Goal: Task Accomplishment & Management: Manage account settings

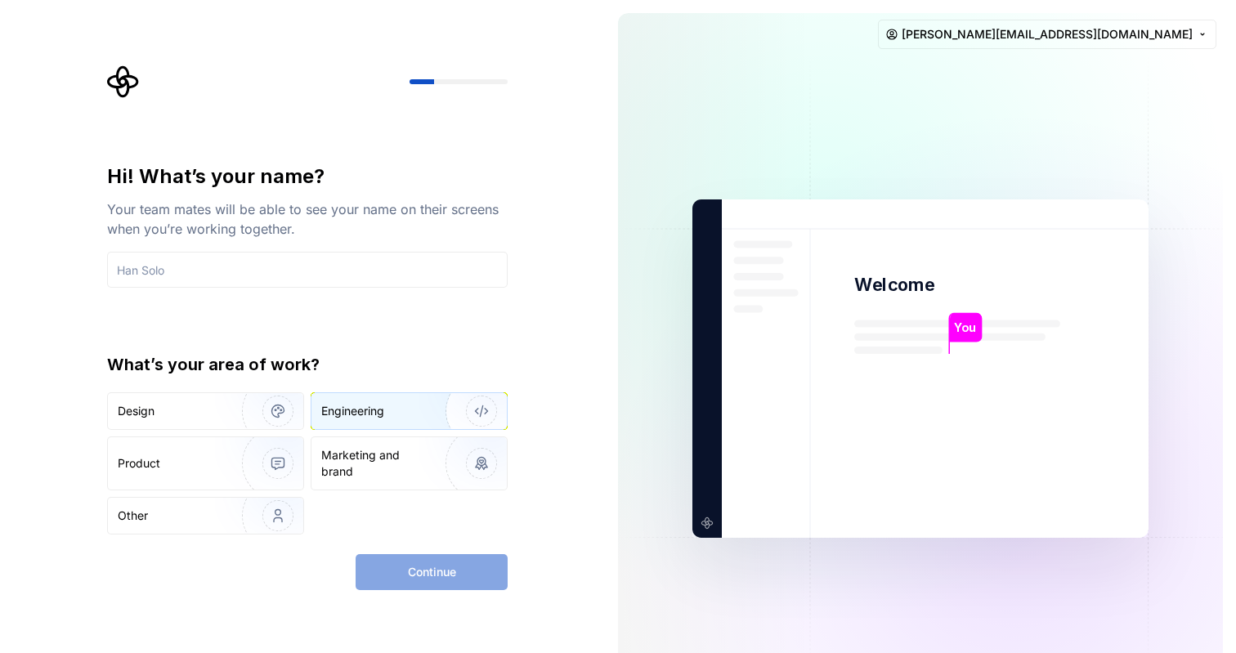
click at [416, 407] on div "Engineering" at bounding box center [385, 411] width 128 height 16
click at [318, 270] on input "text" at bounding box center [307, 270] width 400 height 36
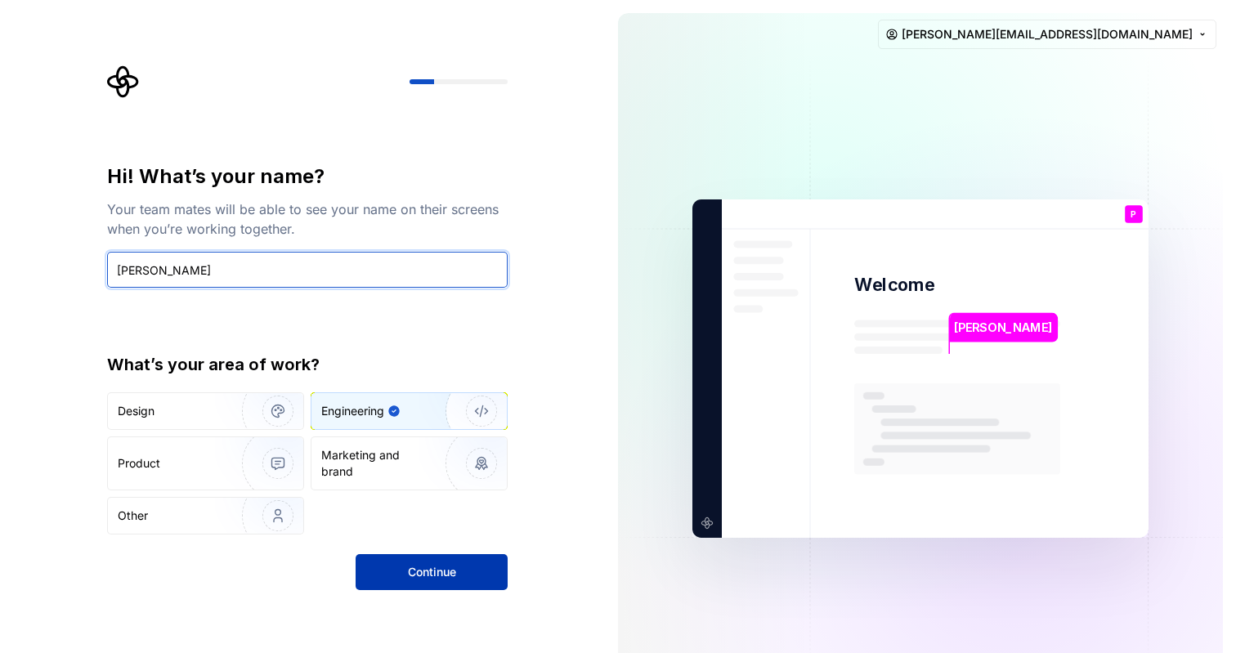
type input "[PERSON_NAME]"
click at [473, 570] on button "Continue" at bounding box center [431, 572] width 152 height 36
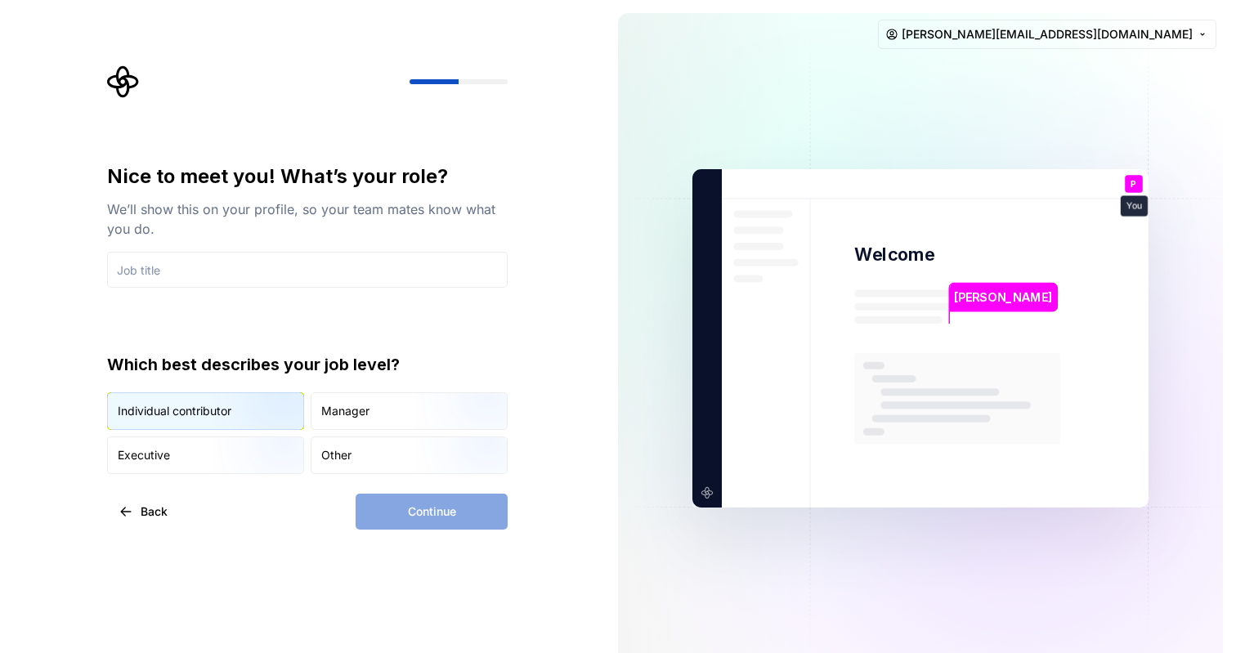
click at [245, 408] on img "button" at bounding box center [264, 431] width 105 height 109
click at [261, 263] on input "text" at bounding box center [307, 270] width 400 height 36
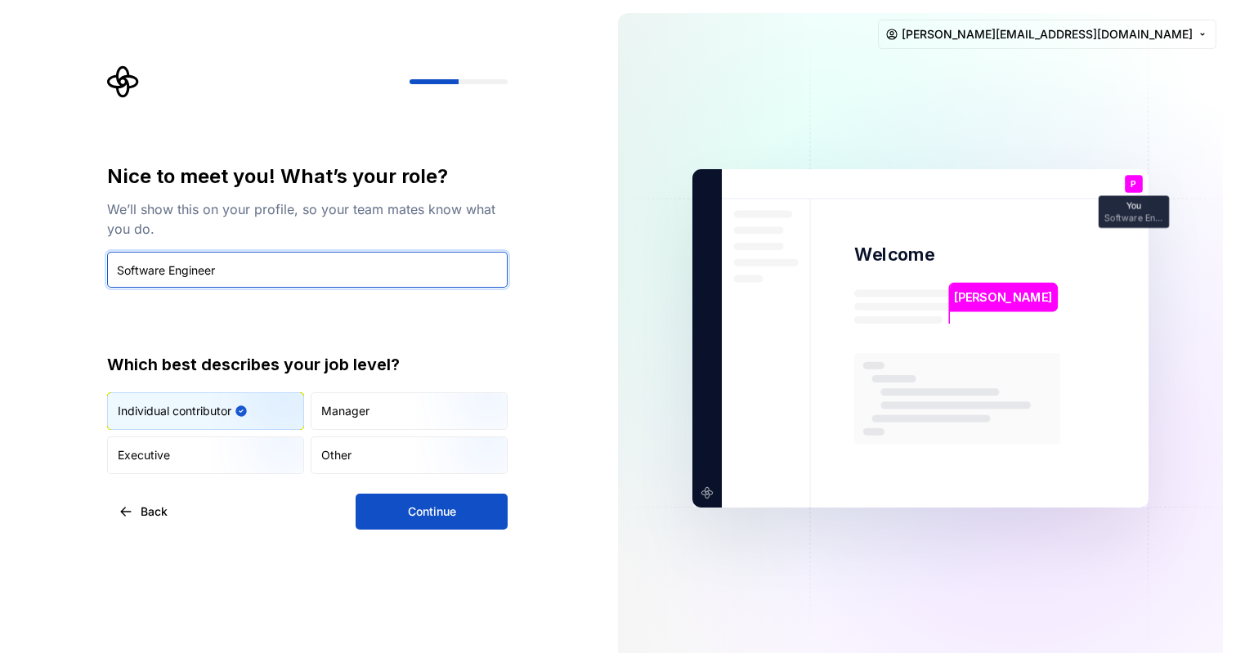
type input "Software Engineer"
click at [462, 510] on button "Continue" at bounding box center [431, 512] width 152 height 36
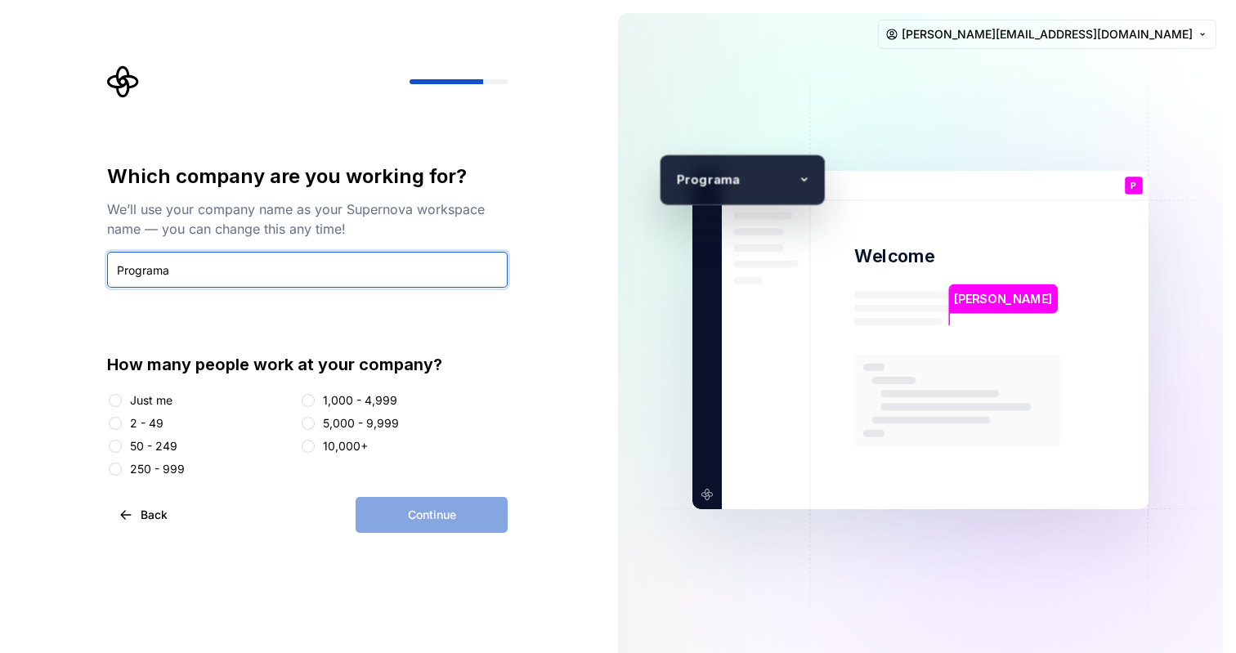
type input "Programa"
click at [141, 426] on div "2 - 49" at bounding box center [147, 423] width 34 height 16
click at [122, 426] on button "2 - 49" at bounding box center [115, 423] width 13 height 13
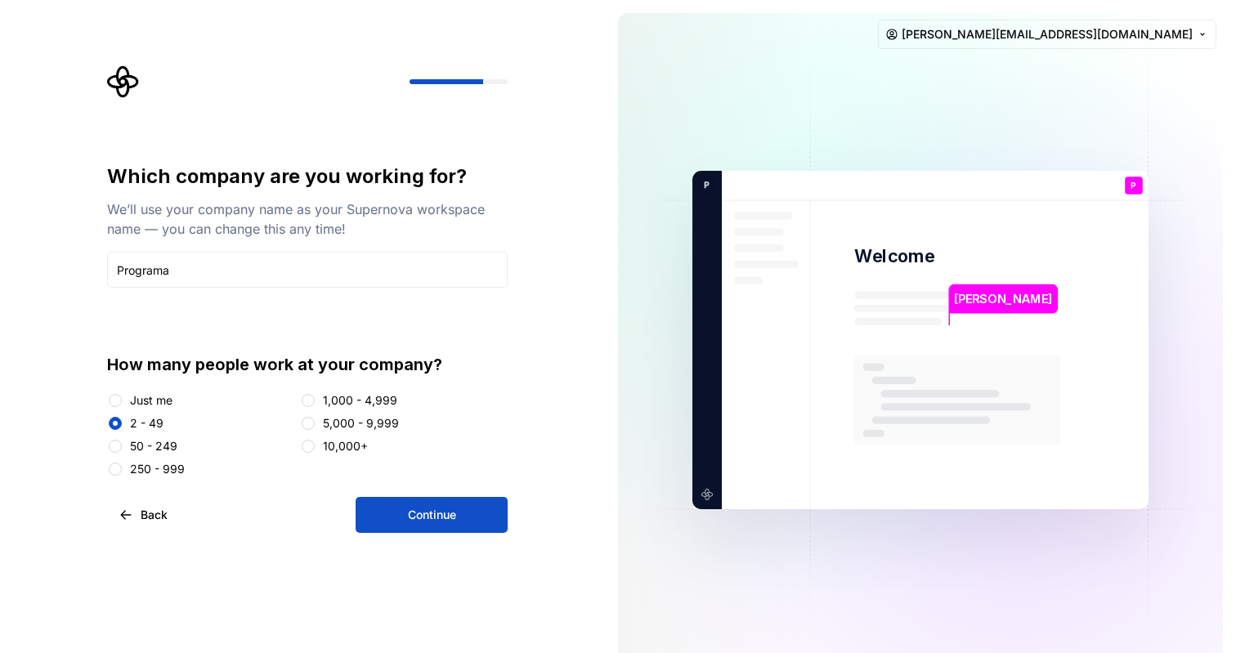
click at [449, 516] on span "Continue" at bounding box center [432, 515] width 48 height 16
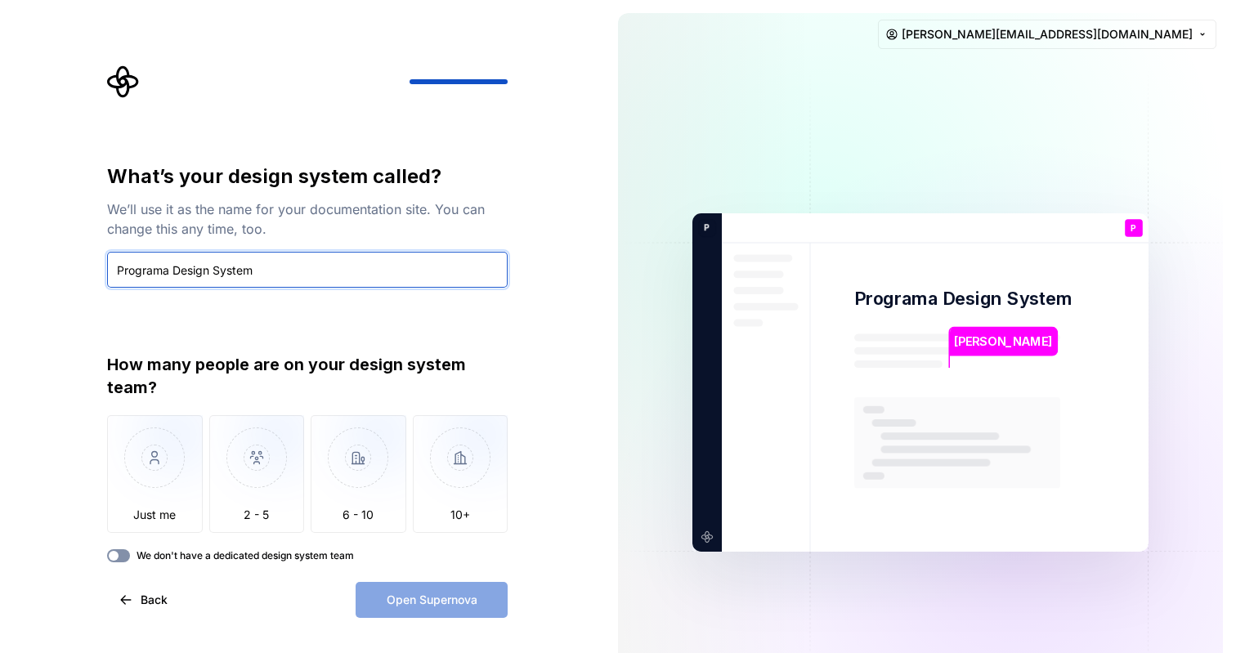
type input "Programa Design System"
click at [123, 557] on button "We don't have a dedicated design system team" at bounding box center [118, 555] width 23 height 13
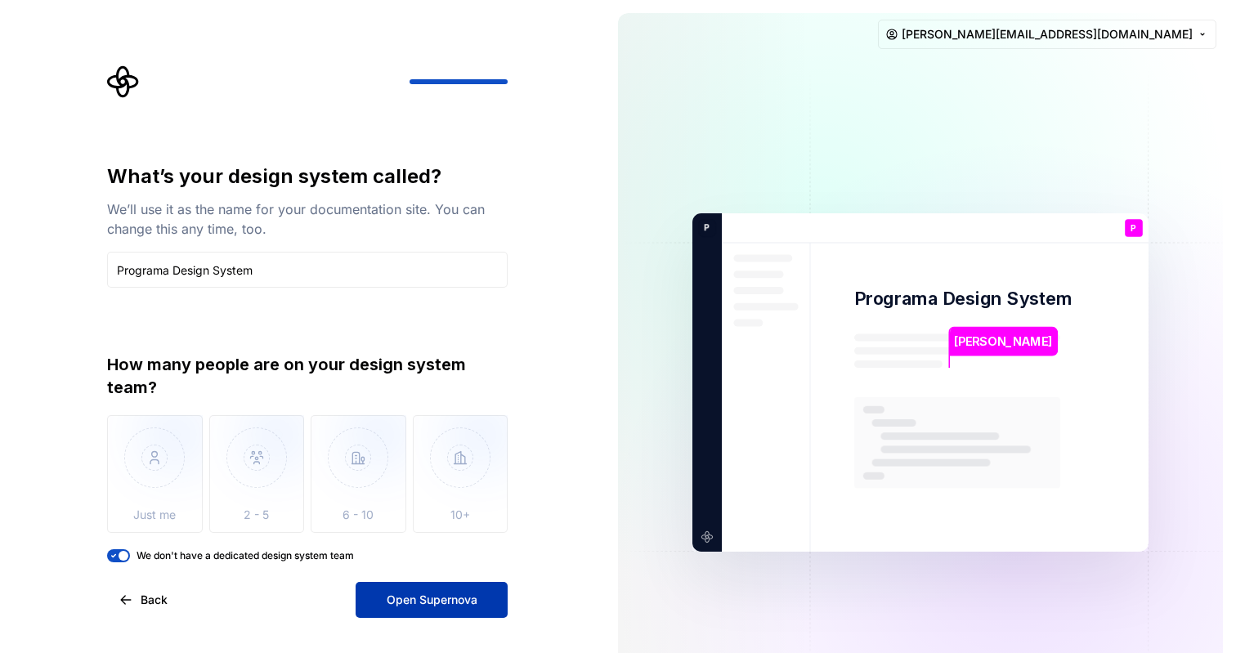
click at [461, 602] on span "Open Supernova" at bounding box center [432, 600] width 91 height 16
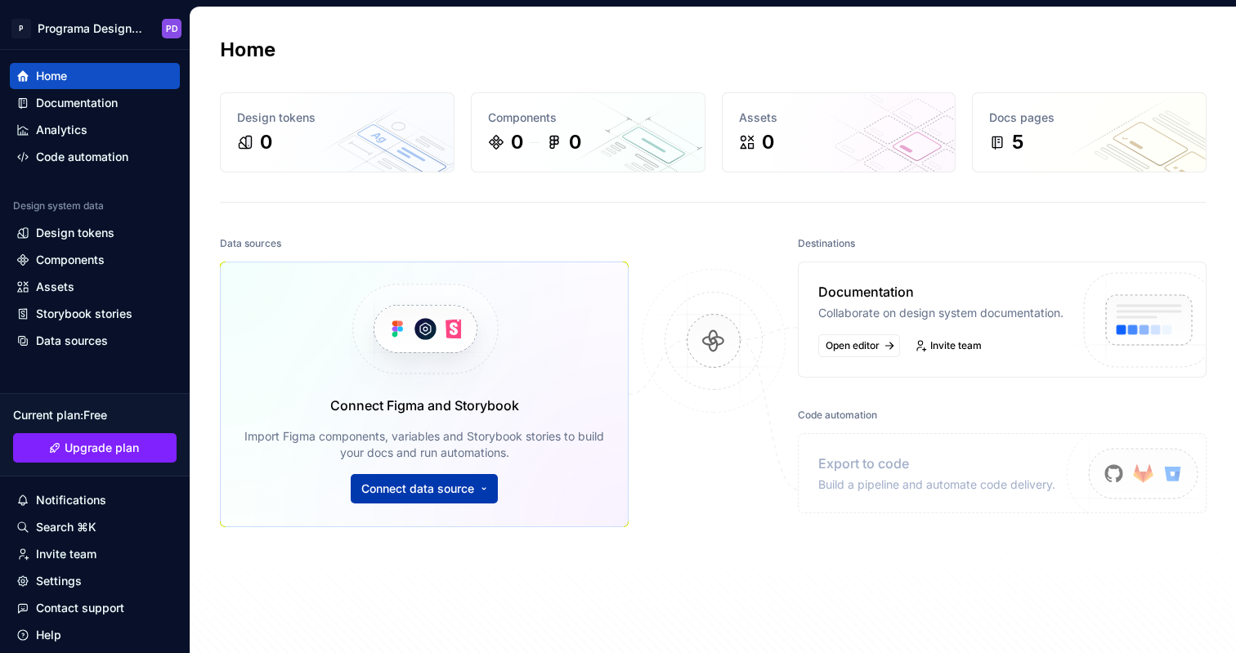
click at [418, 486] on html "P Programa Design System PD Home Documentation Analytics Code automation Design…" at bounding box center [618, 326] width 1236 height 653
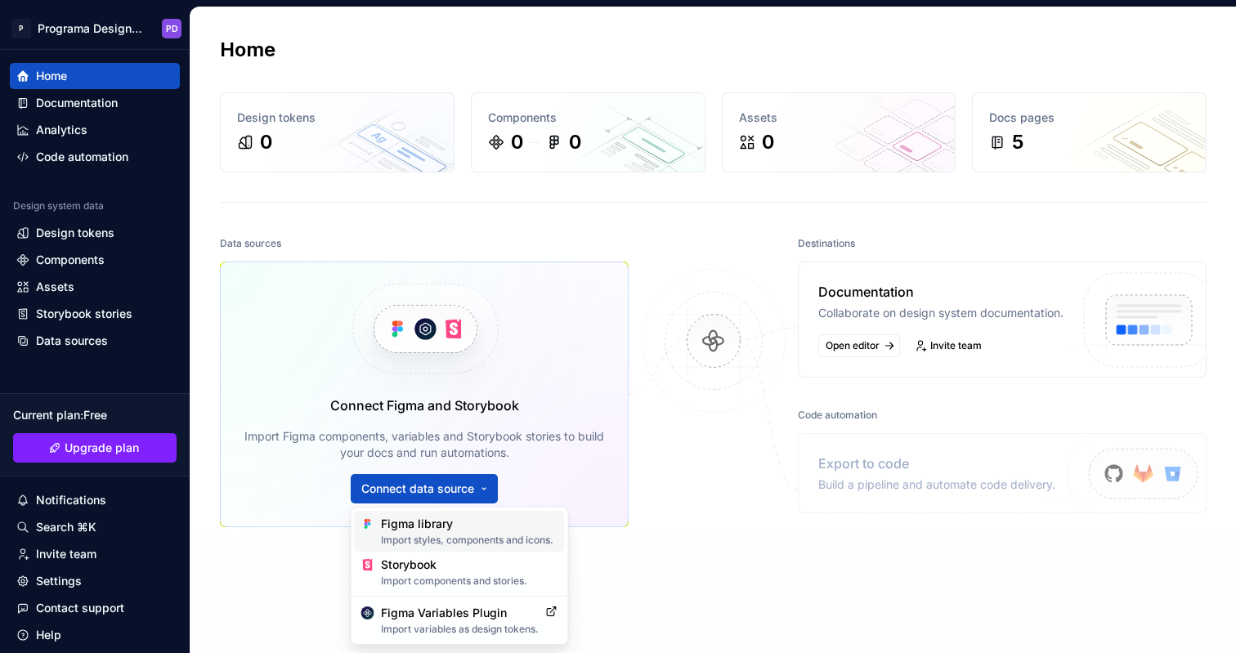
click at [434, 530] on div "Figma library Import styles, components and icons." at bounding box center [469, 531] width 177 height 31
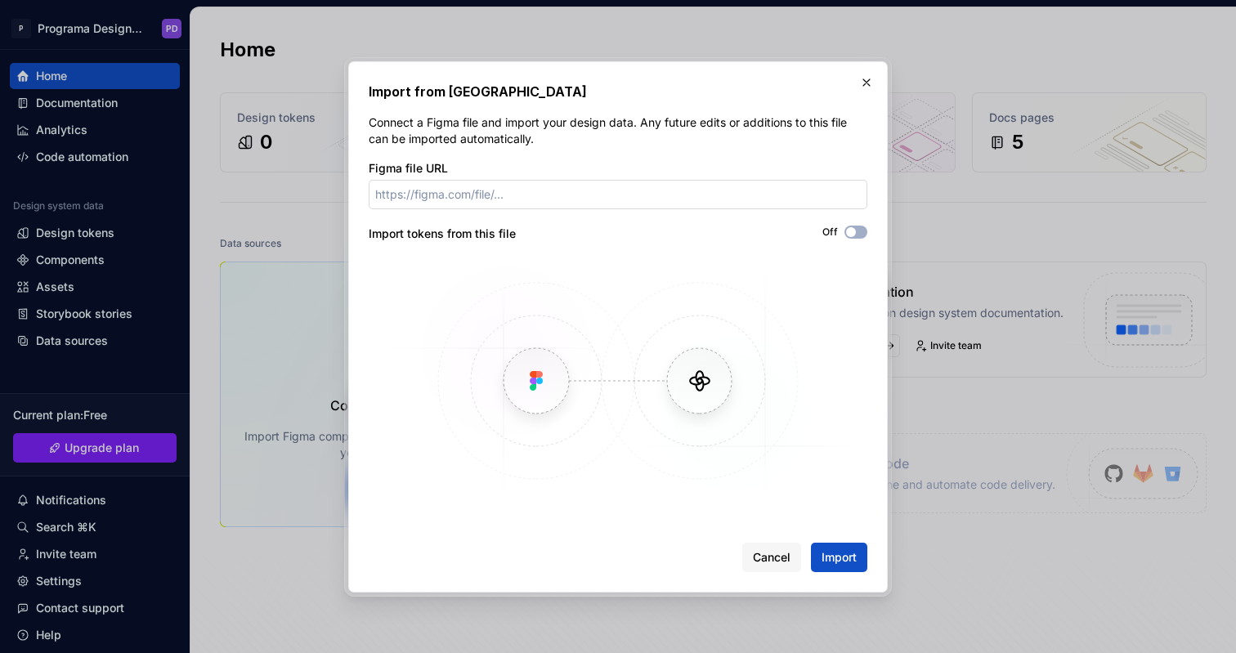
click at [561, 185] on input "Figma file URL" at bounding box center [618, 194] width 498 height 29
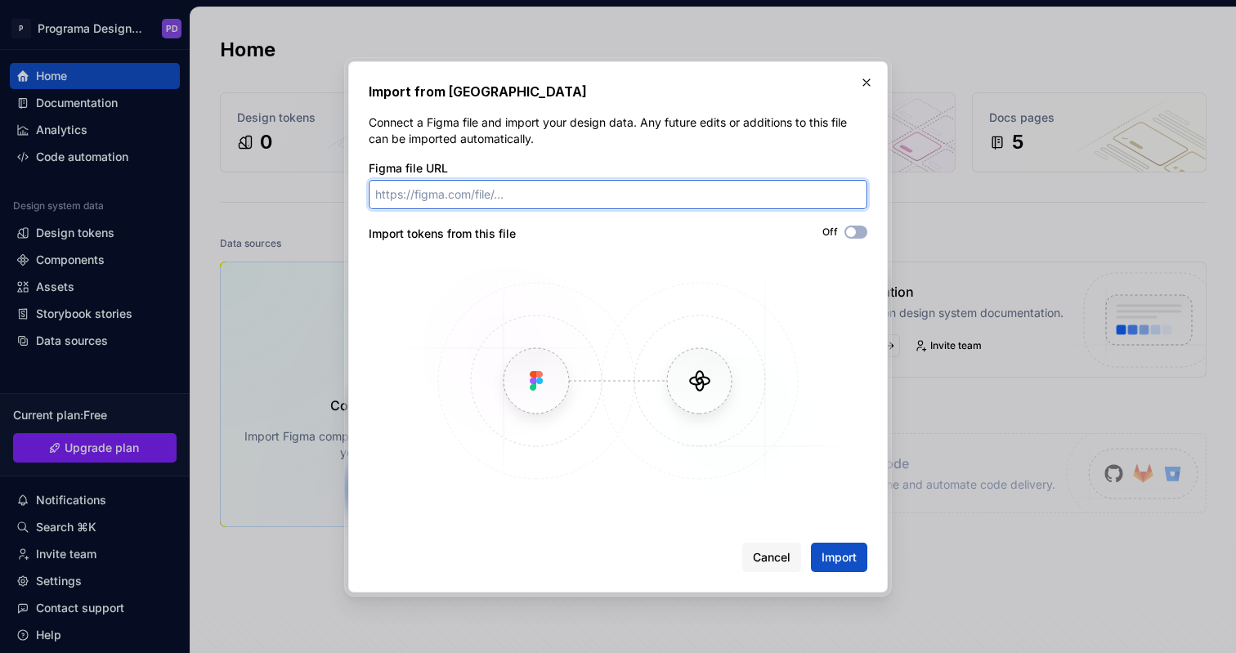
paste input "[URL][DOMAIN_NAME]"
type input "[URL][DOMAIN_NAME]"
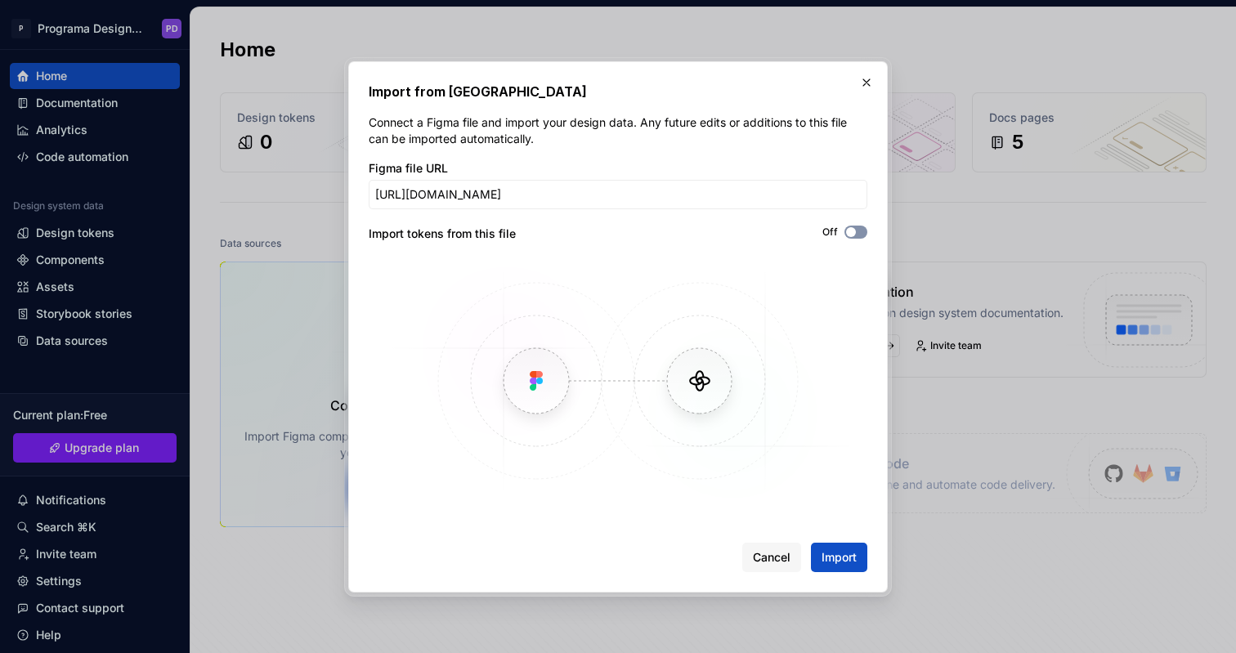
click at [853, 229] on span "button" at bounding box center [851, 232] width 10 height 10
click at [851, 553] on span "Import" at bounding box center [838, 557] width 35 height 16
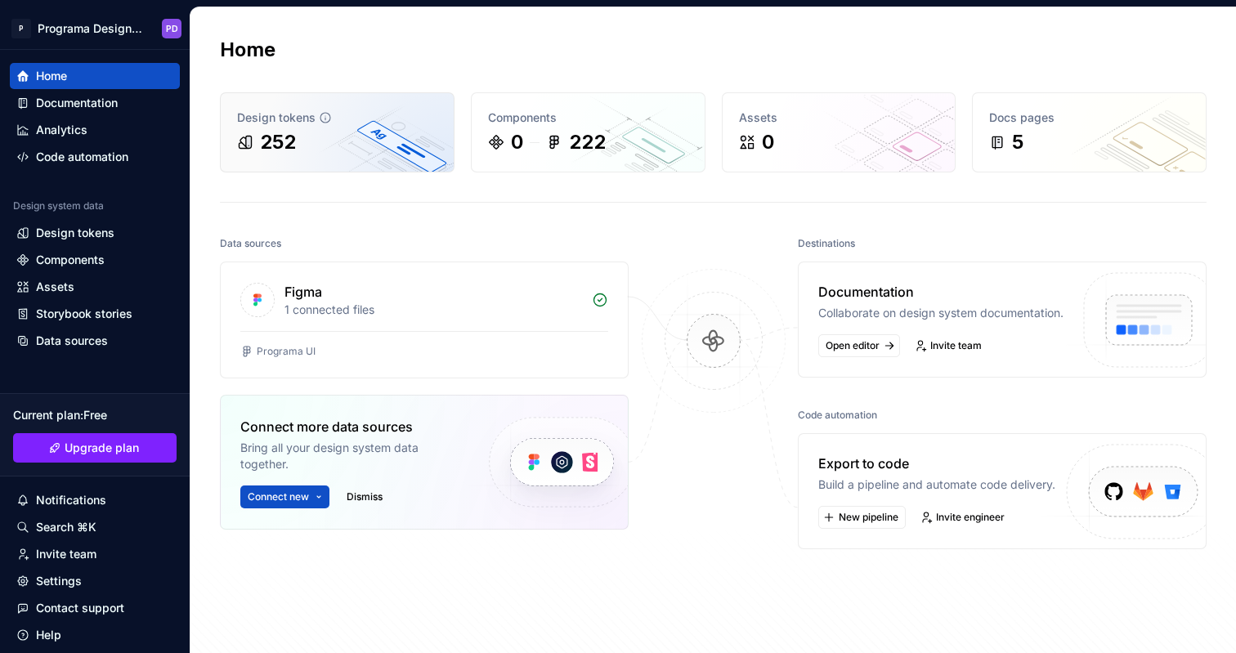
click at [372, 119] on div "Design tokens" at bounding box center [337, 117] width 200 height 16
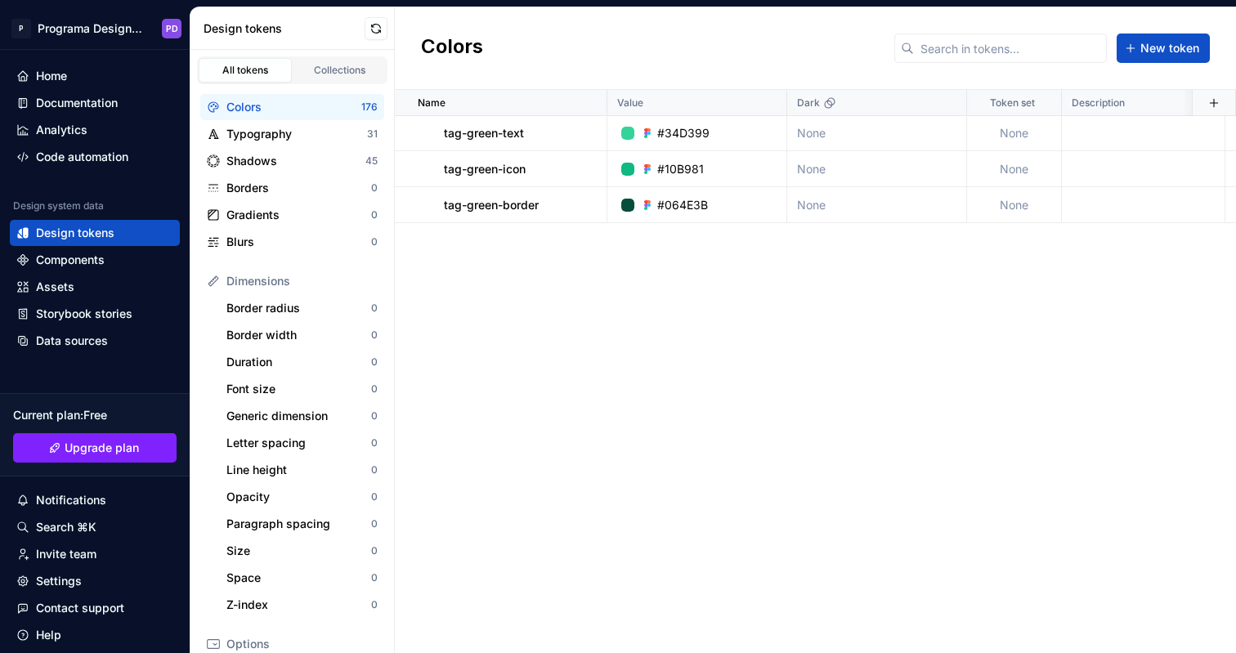
scroll to position [6203, 0]
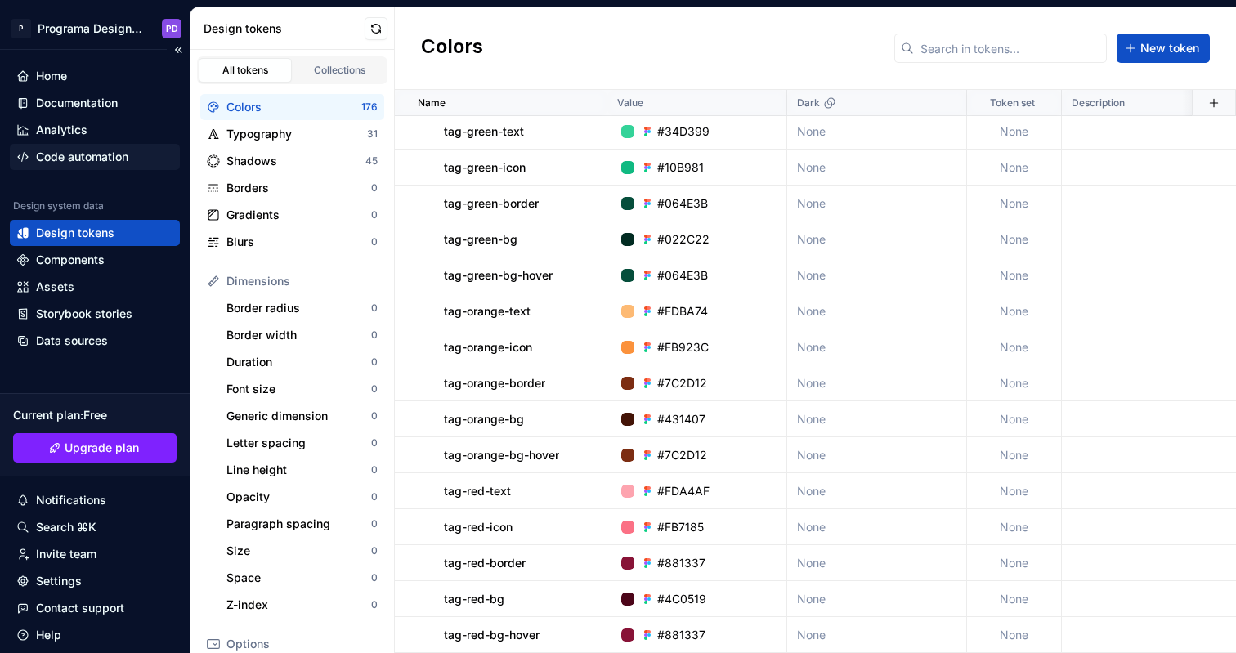
click at [65, 159] on div "Code automation" at bounding box center [82, 157] width 92 height 16
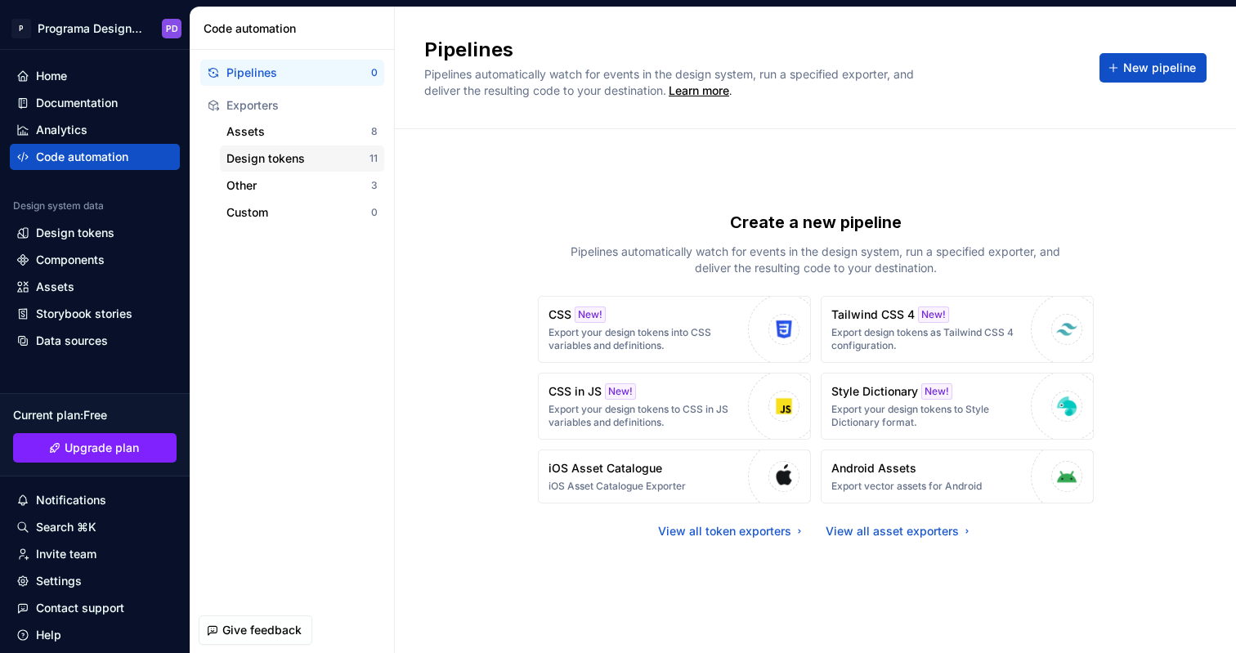
click at [307, 154] on div "Design tokens" at bounding box center [297, 158] width 143 height 16
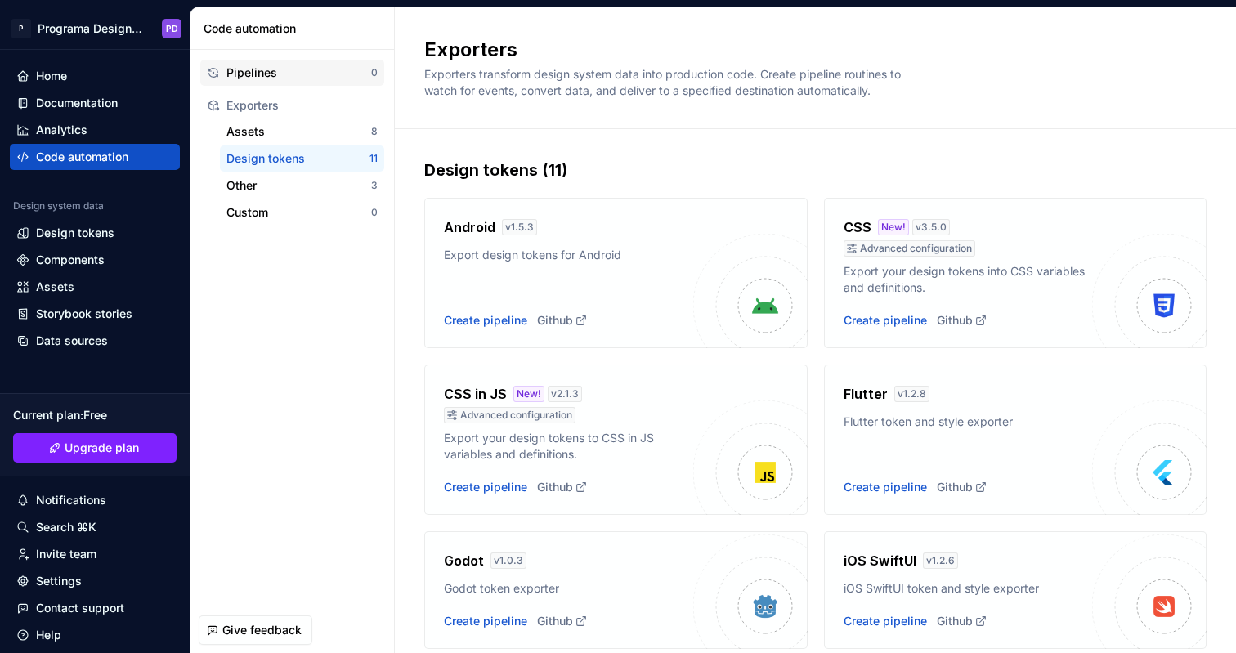
click at [305, 75] on div "Pipelines" at bounding box center [298, 73] width 145 height 16
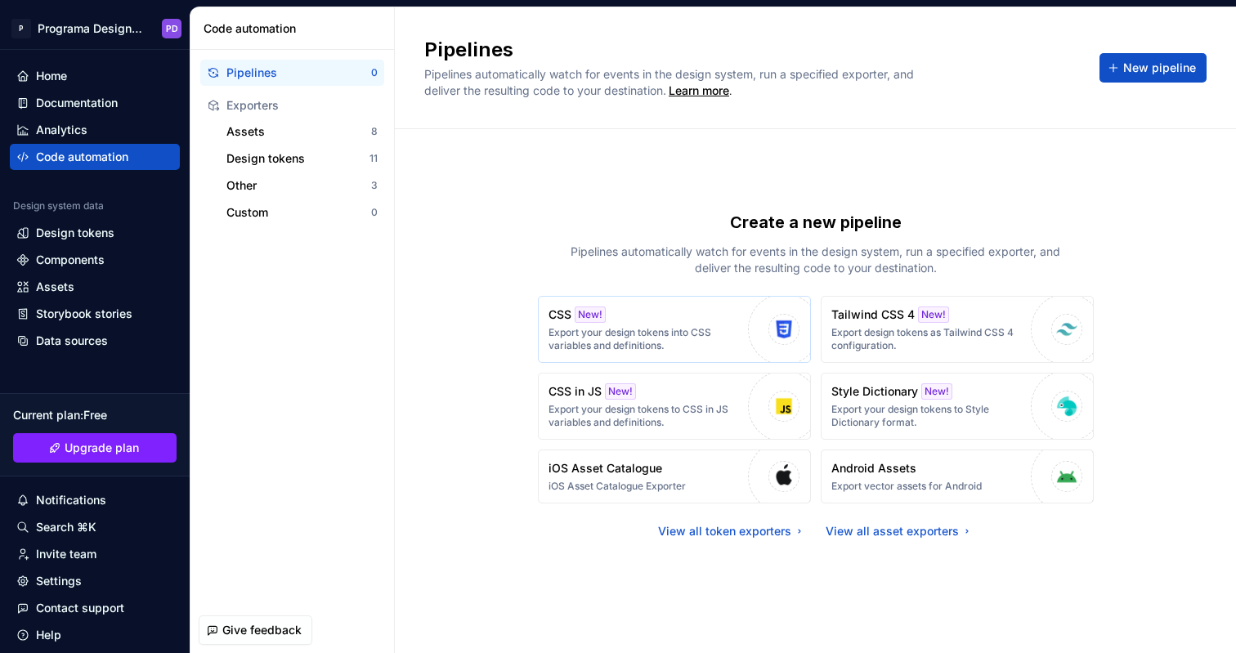
click at [652, 338] on p "Export your design tokens into CSS variables and definitions." at bounding box center [643, 339] width 191 height 26
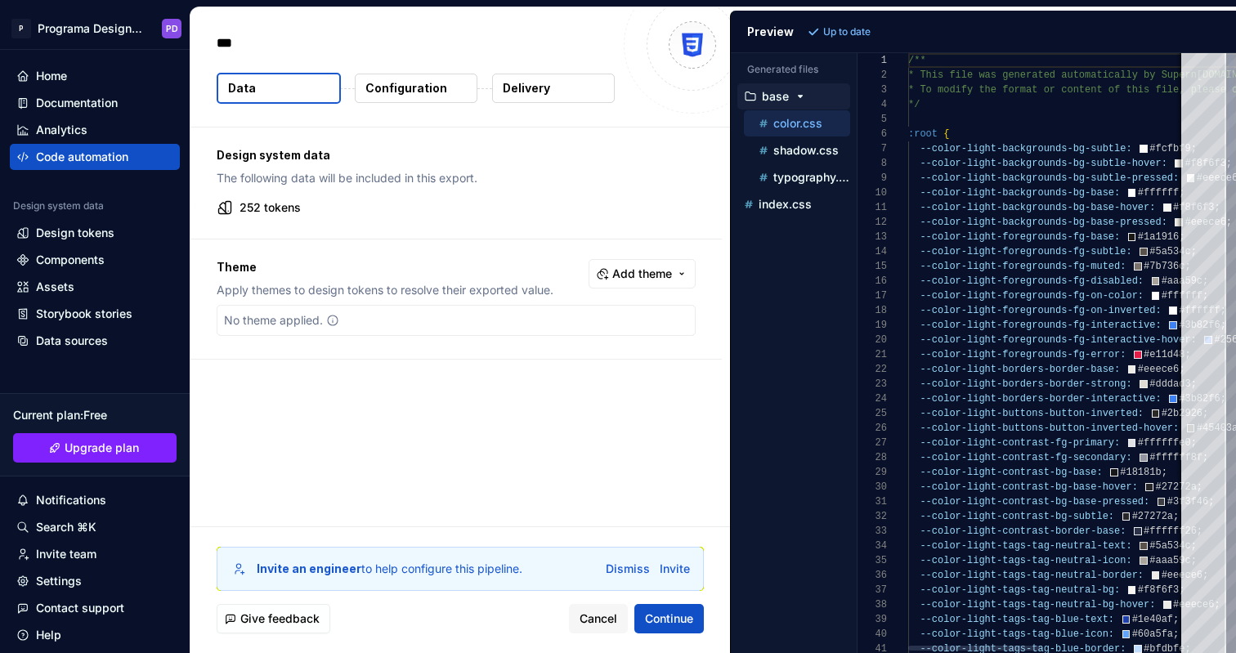
type textarea "*"
click at [798, 145] on p "shadow.css" at bounding box center [805, 150] width 65 height 13
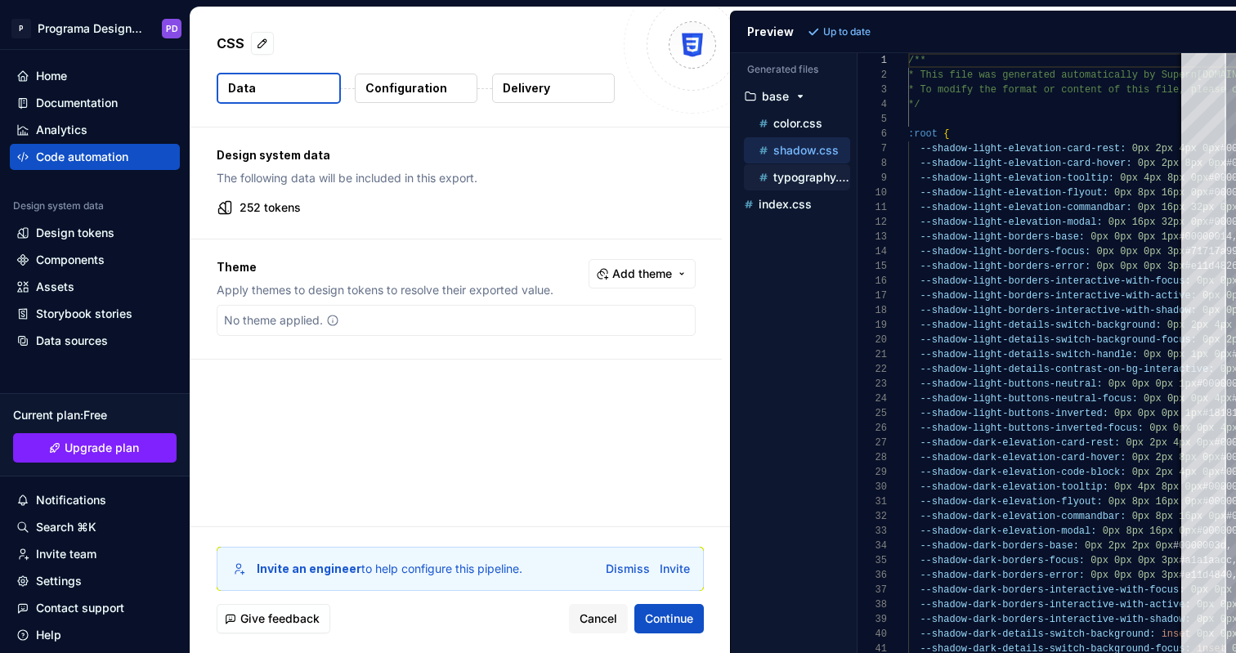
click at [819, 174] on p "typography.css" at bounding box center [811, 177] width 77 height 13
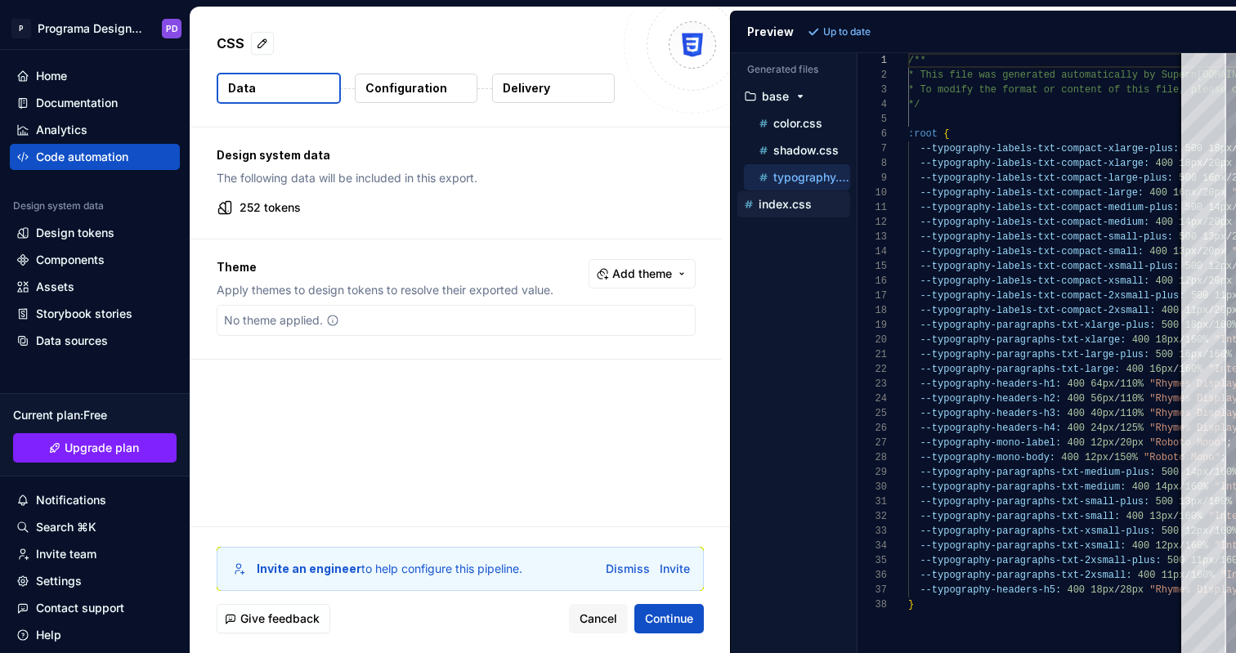
click at [804, 205] on p "index.css" at bounding box center [784, 204] width 53 height 13
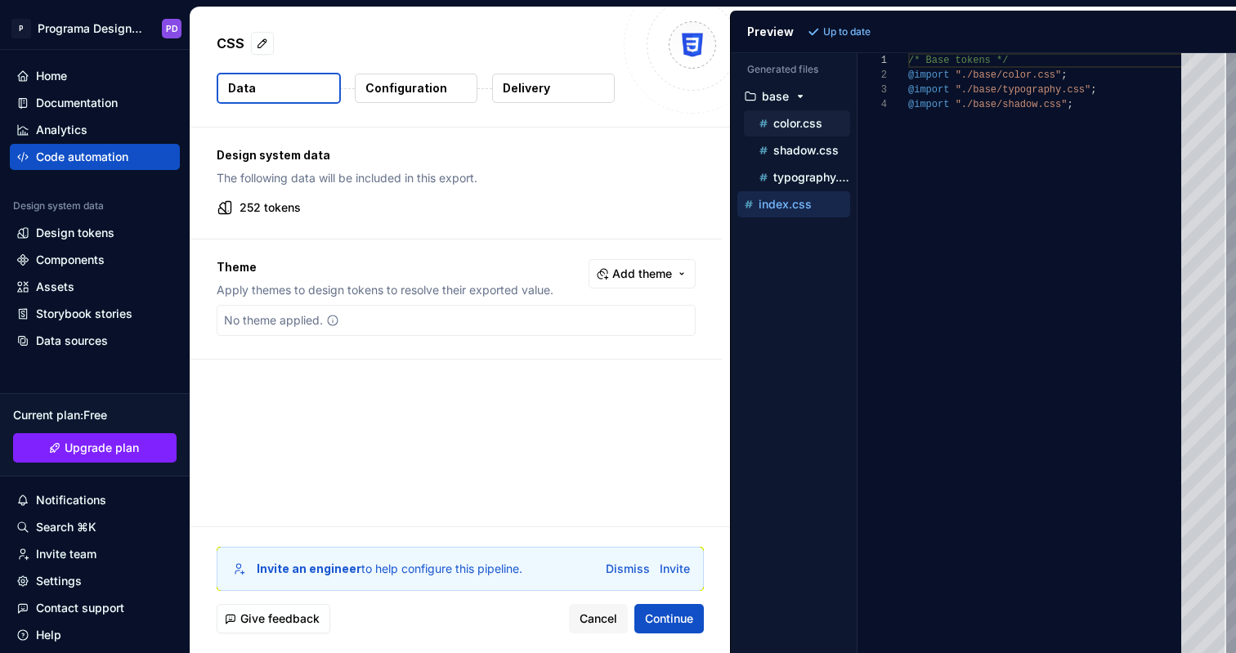
click at [808, 126] on p "color.css" at bounding box center [797, 123] width 49 height 13
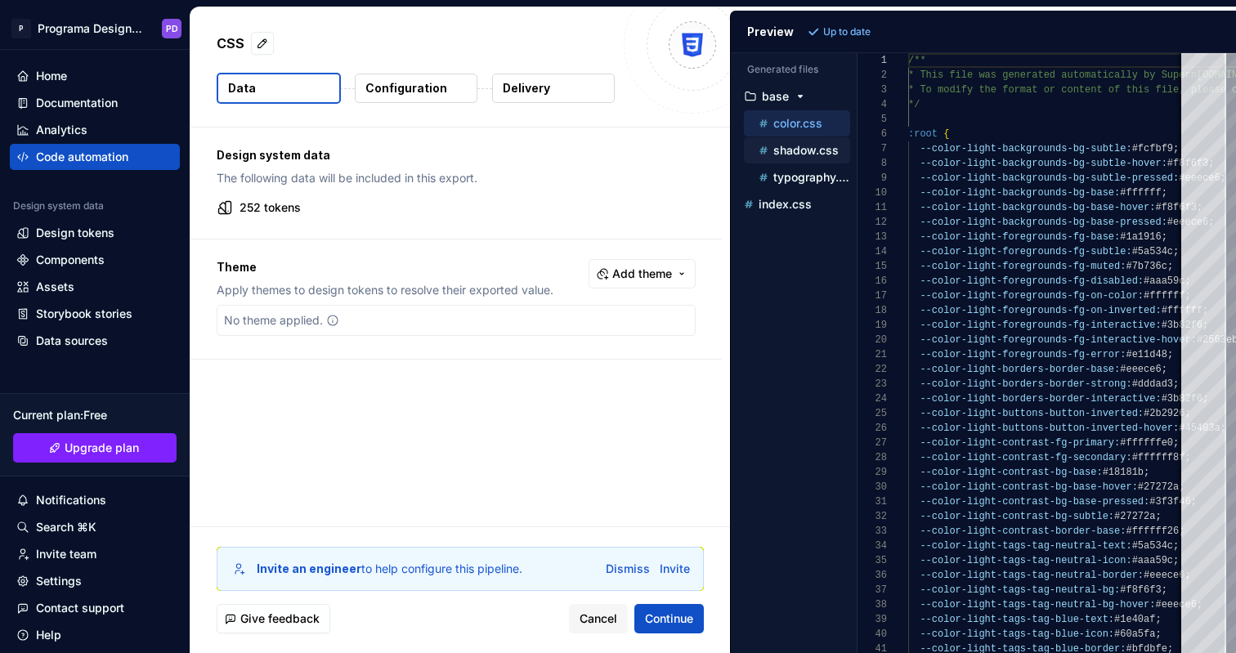
click at [814, 150] on p "shadow.css" at bounding box center [805, 150] width 65 height 13
type textarea "**********"
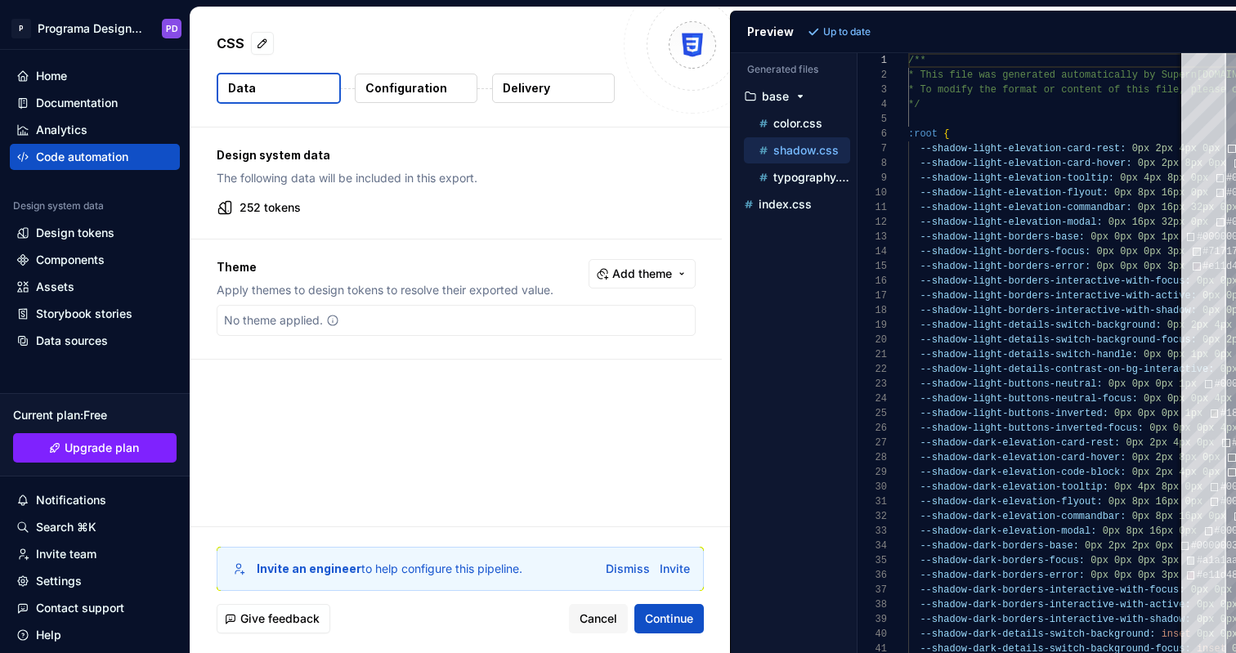
click at [398, 83] on p "Configuration" at bounding box center [406, 88] width 82 height 16
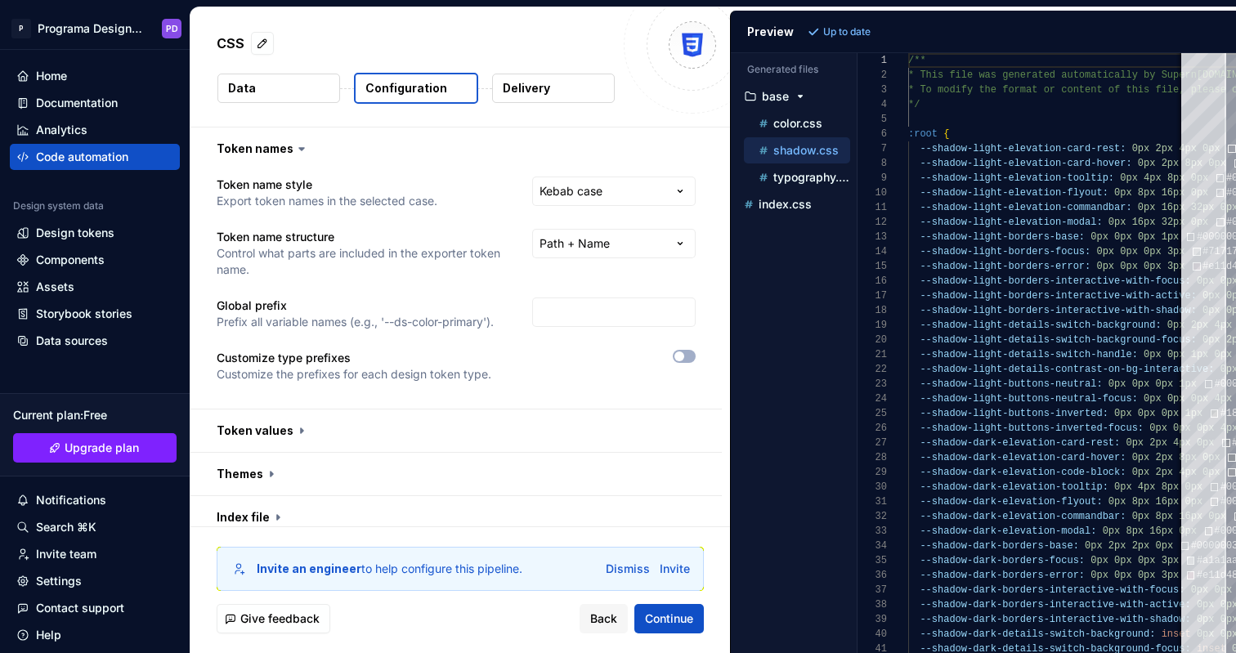
click at [524, 87] on p "Delivery" at bounding box center [526, 88] width 47 height 16
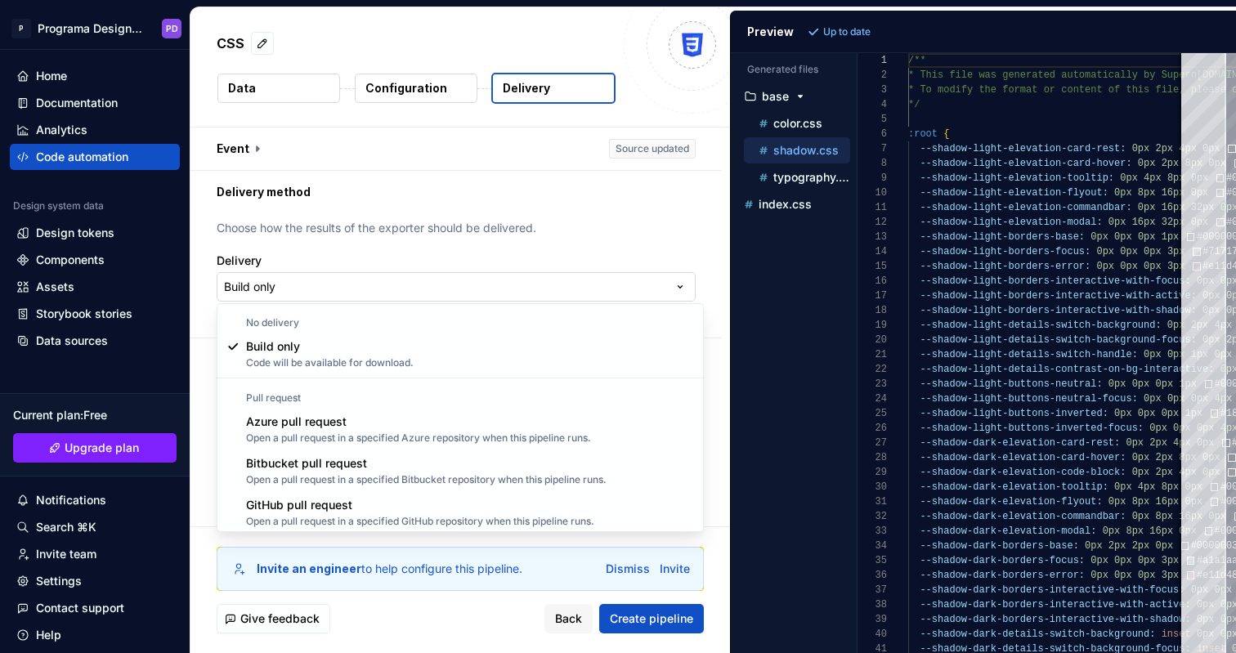
click at [420, 284] on html "**********" at bounding box center [618, 326] width 1236 height 653
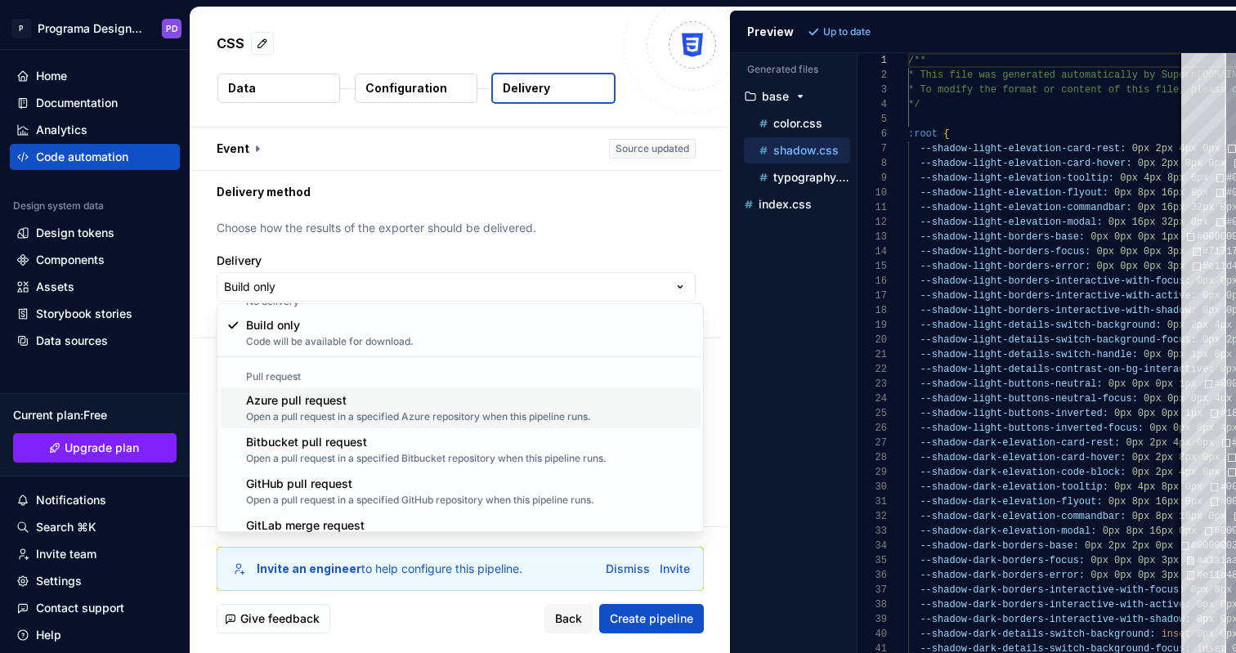
scroll to position [46, 0]
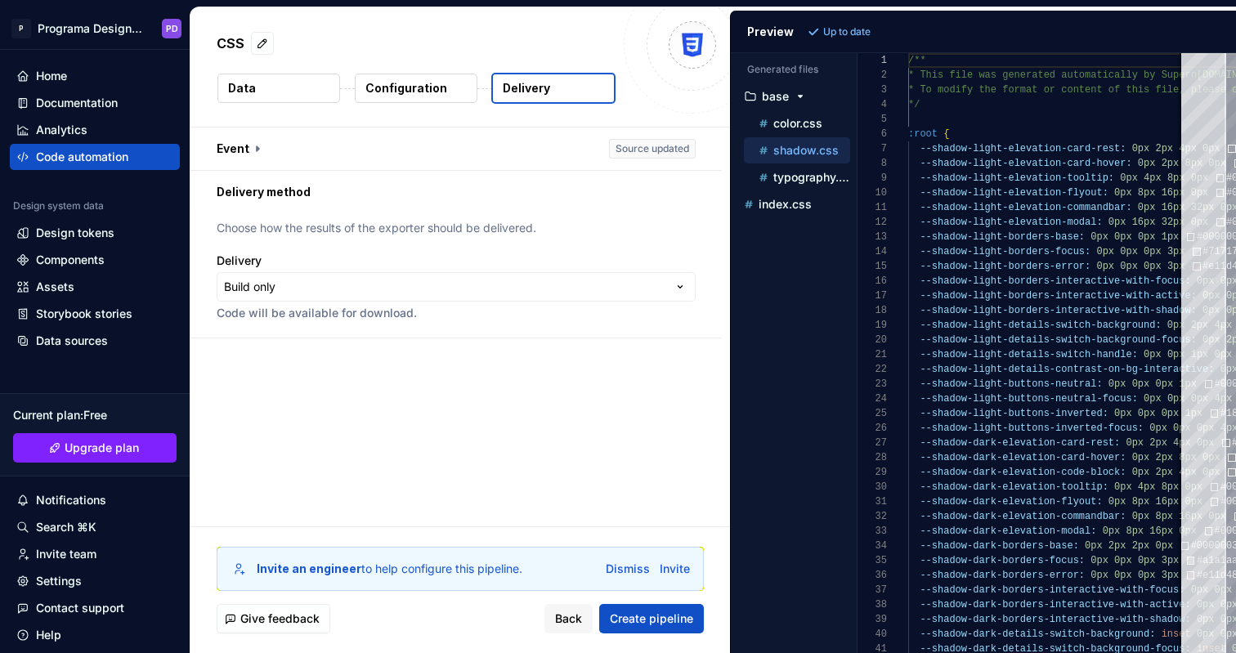
click at [497, 197] on html "**********" at bounding box center [618, 326] width 1236 height 653
click at [88, 256] on div "Components" at bounding box center [70, 260] width 69 height 16
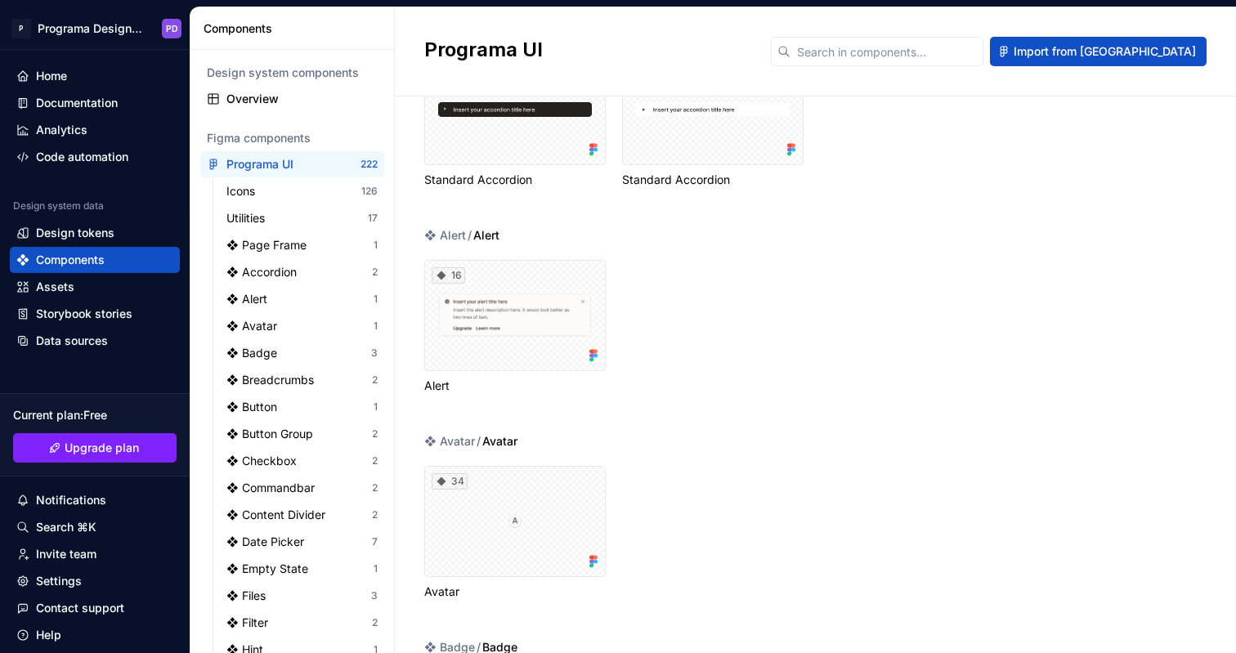
scroll to position [6303, 0]
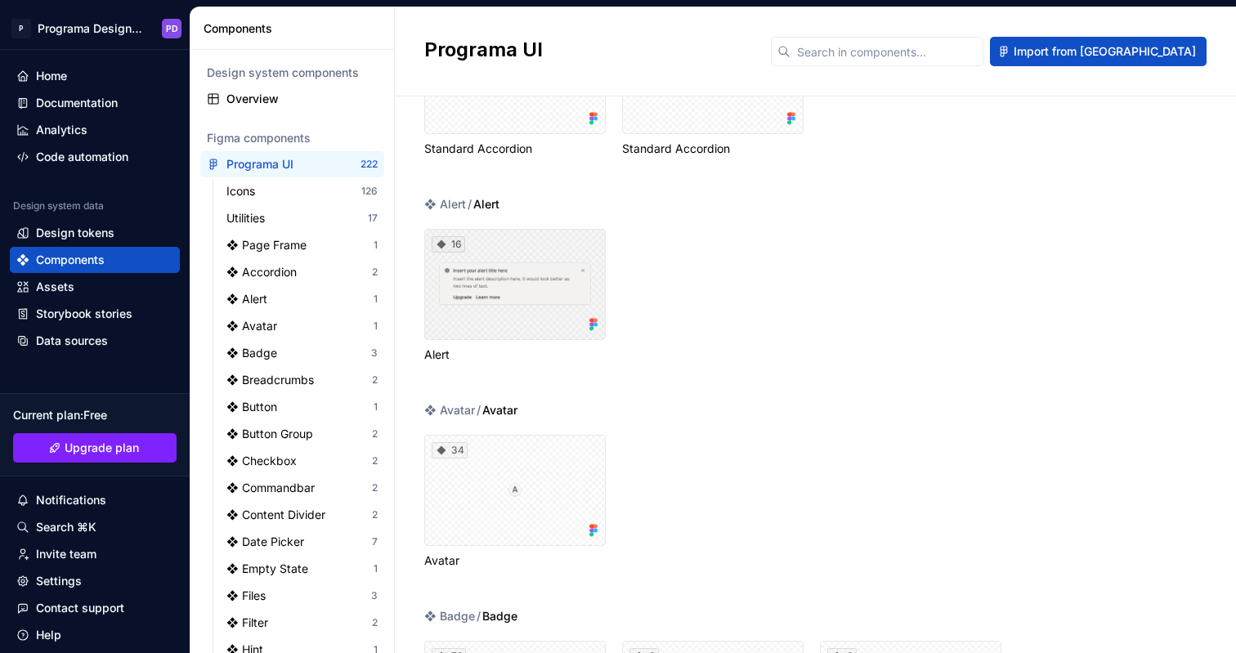
click at [522, 271] on div "16" at bounding box center [514, 284] width 181 height 111
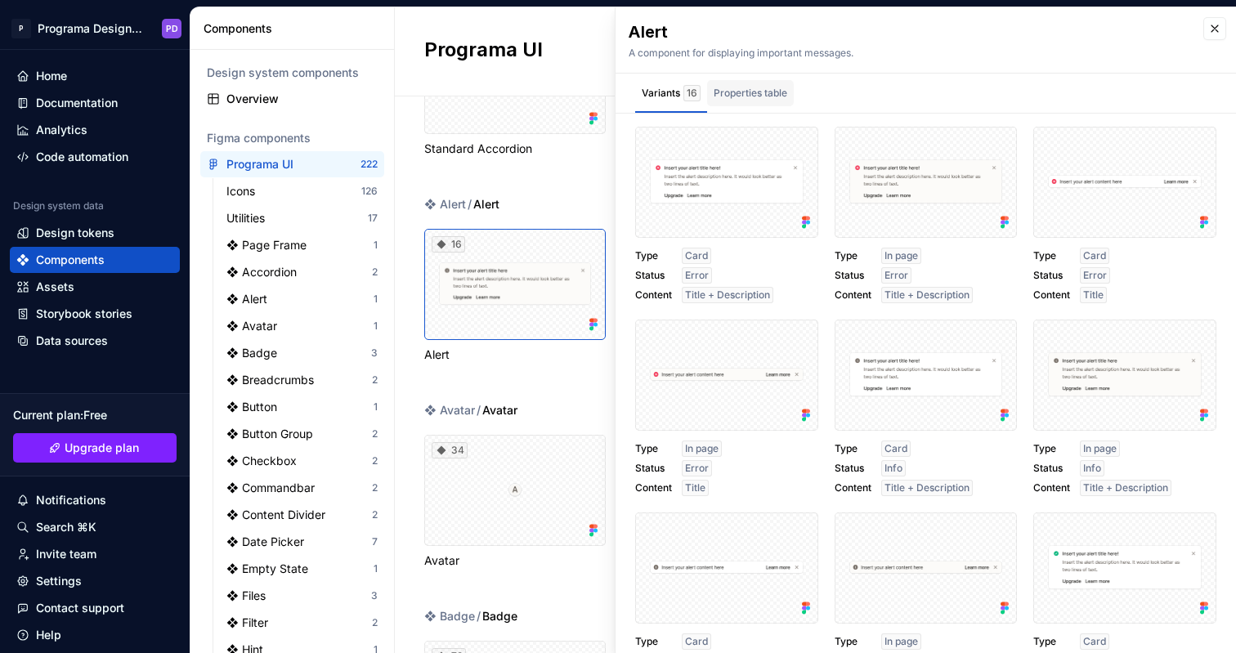
click at [750, 93] on div "Properties table" at bounding box center [750, 93] width 74 height 16
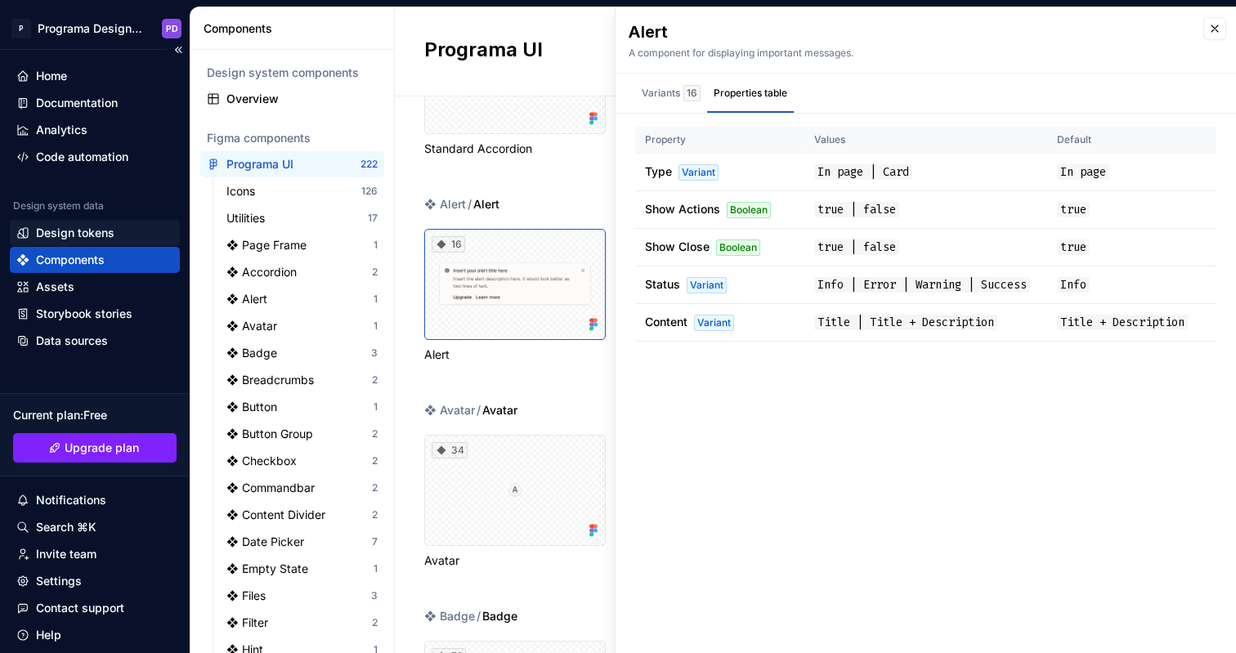
click at [95, 226] on div "Design tokens" at bounding box center [75, 233] width 78 height 16
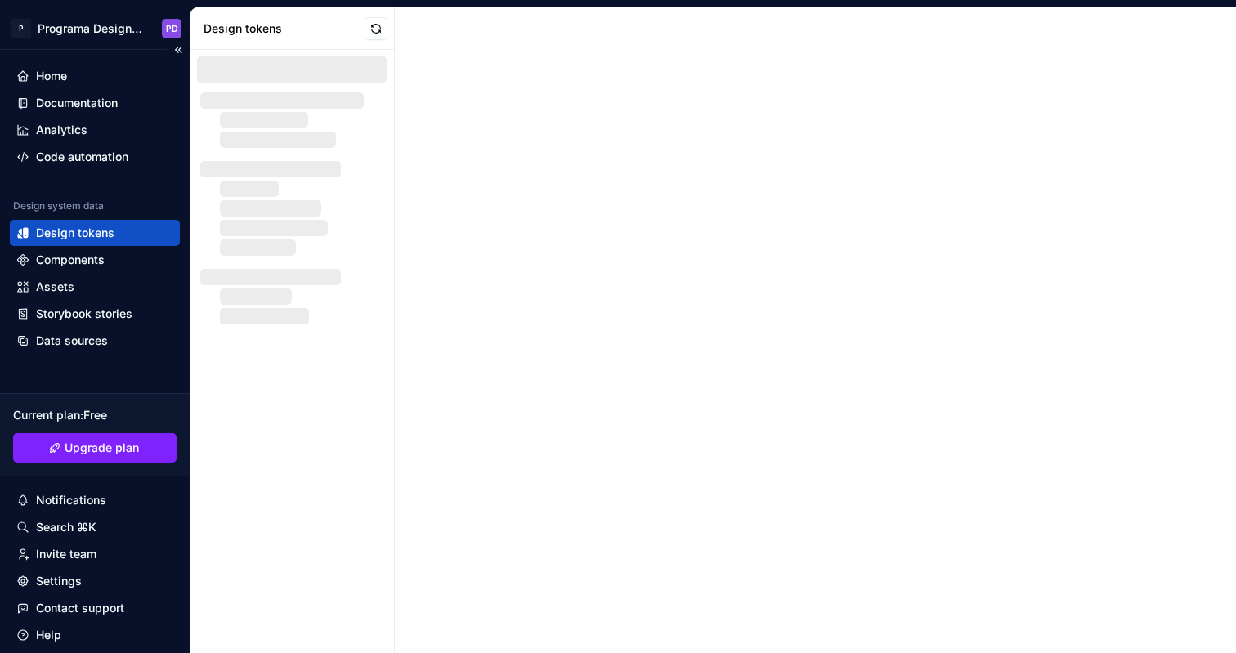
click at [101, 233] on div "Design tokens" at bounding box center [75, 233] width 78 height 16
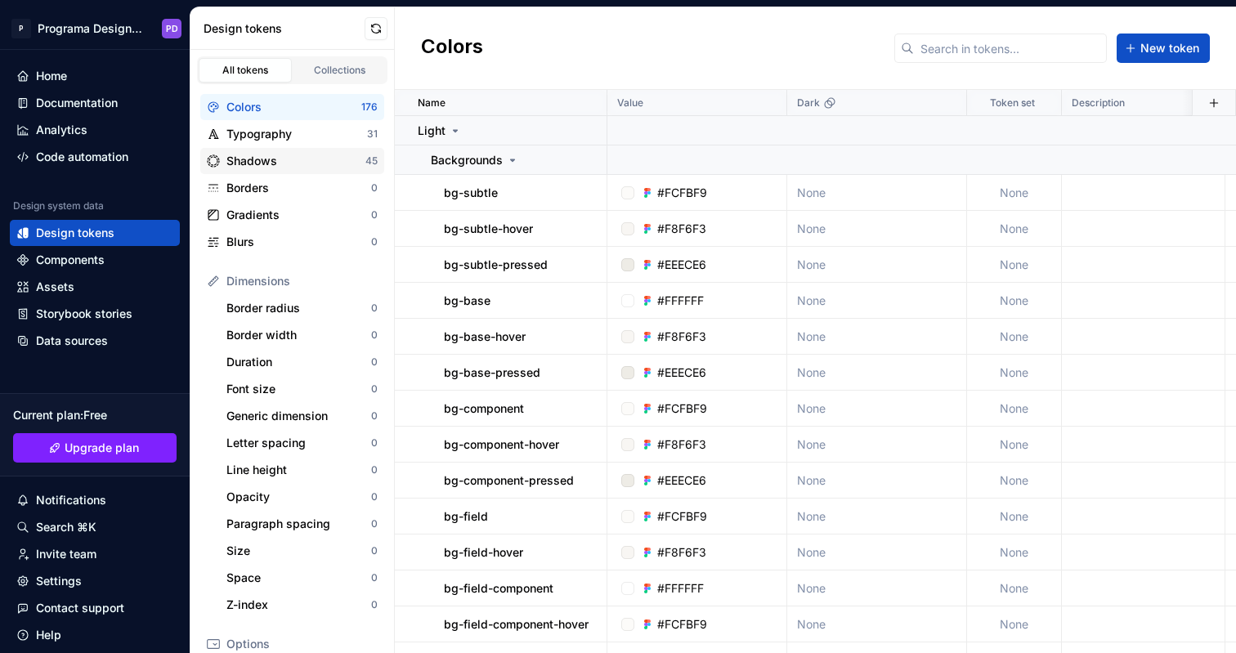
click at [275, 157] on div "Shadows" at bounding box center [295, 161] width 139 height 16
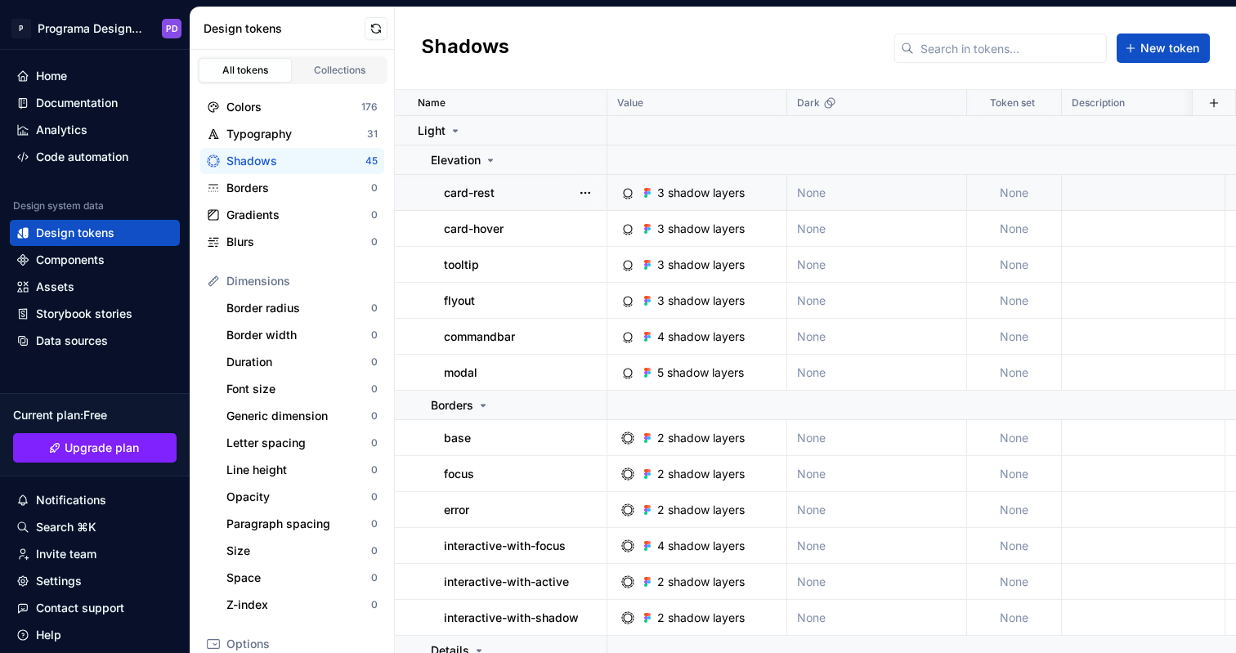
click at [710, 189] on div "3 shadow layers" at bounding box center [700, 193] width 87 height 16
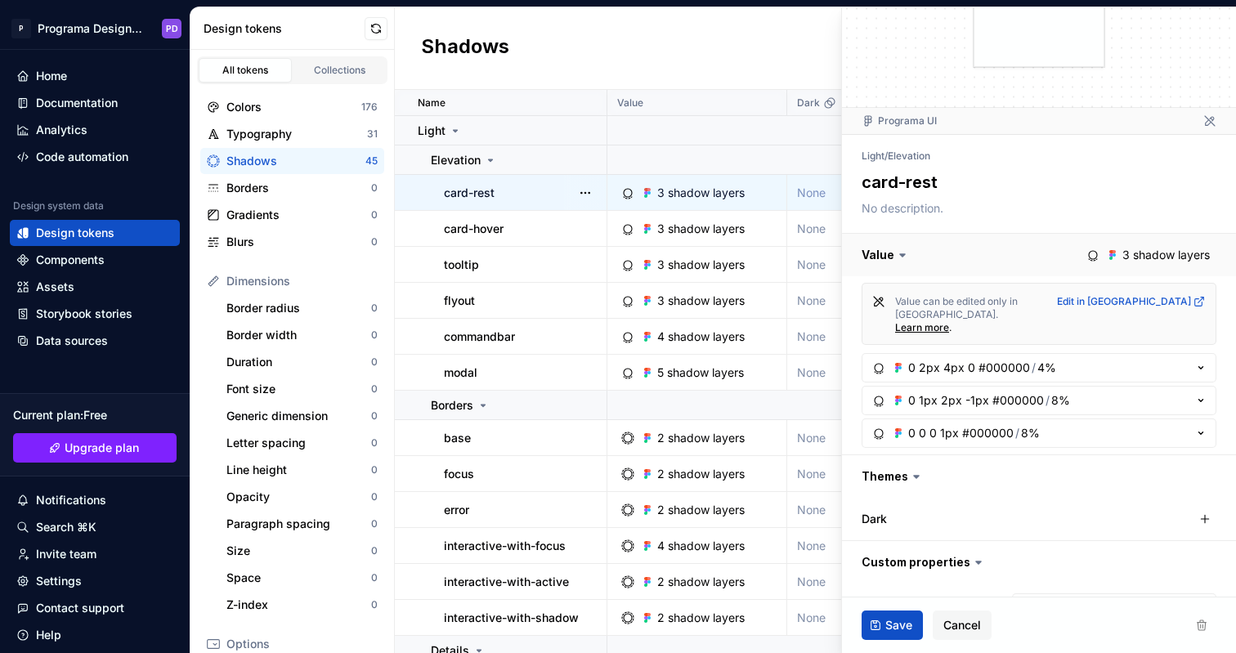
scroll to position [69, 0]
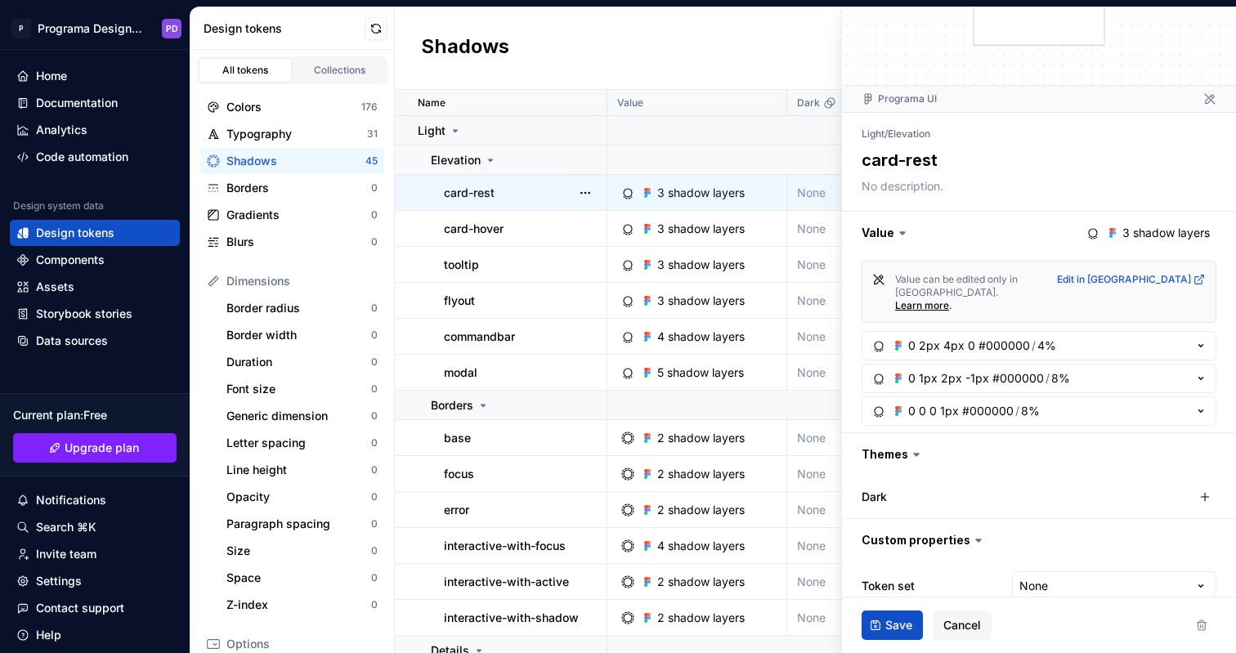
type textarea "*"
click at [104, 341] on div "Data sources" at bounding box center [72, 341] width 72 height 16
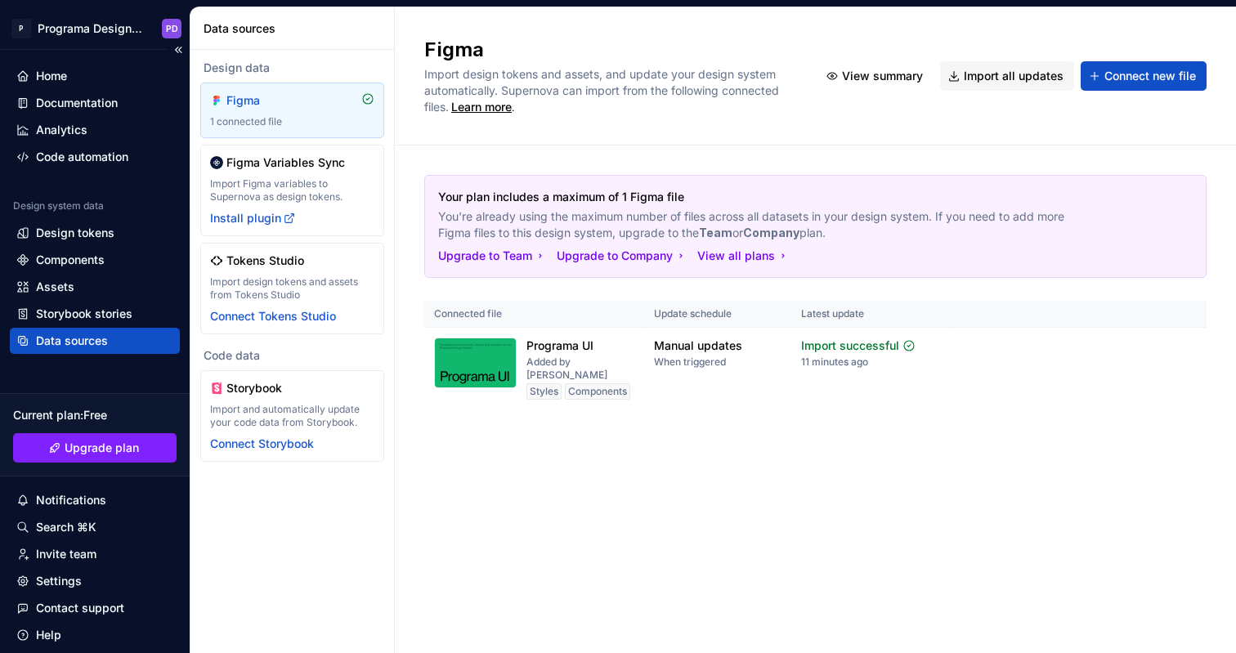
click at [103, 341] on div "Data sources" at bounding box center [72, 341] width 72 height 16
